Goal: Task Accomplishment & Management: Use online tool/utility

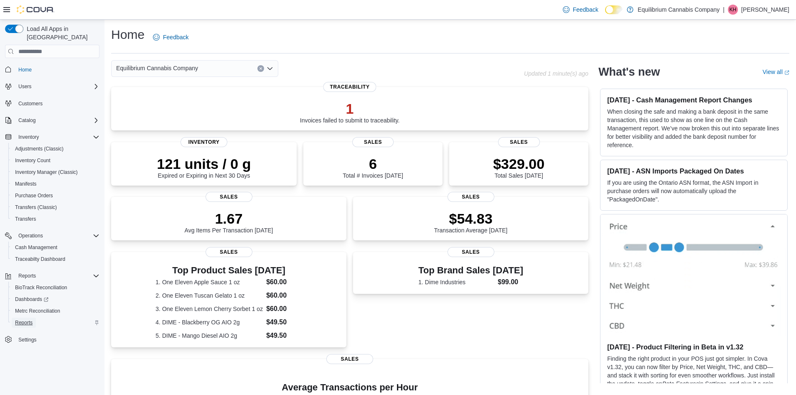
click at [18, 319] on span "Reports" at bounding box center [24, 322] width 18 height 7
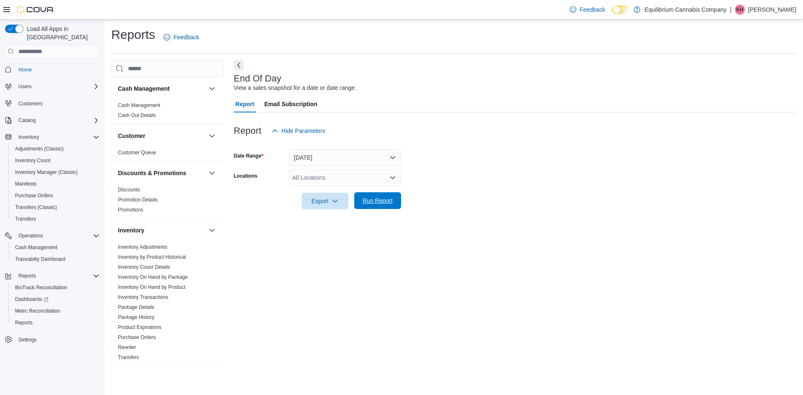
click at [387, 204] on span "Run Report" at bounding box center [377, 200] width 30 height 8
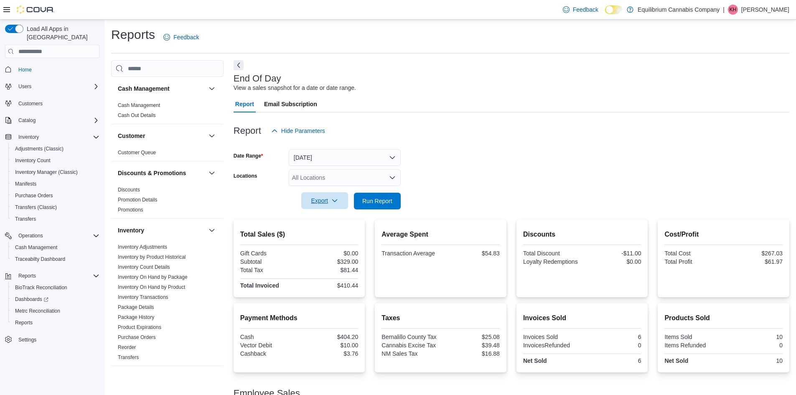
click at [316, 204] on span "Export" at bounding box center [324, 200] width 37 height 17
click at [326, 233] on span "Export to Pdf" at bounding box center [326, 234] width 38 height 7
